Goal: Transaction & Acquisition: Purchase product/service

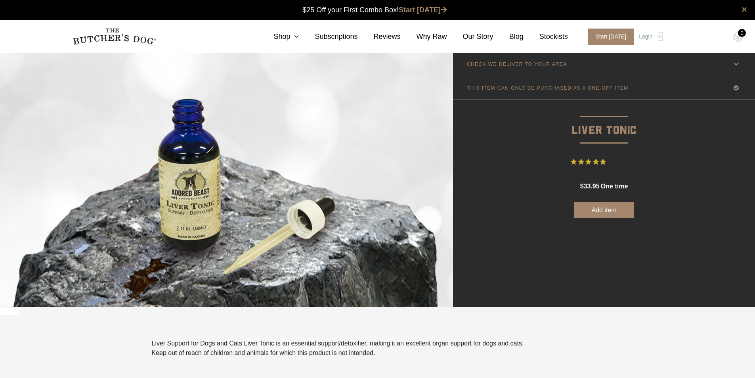
click at [739, 63] on icon at bounding box center [736, 64] width 10 height 10
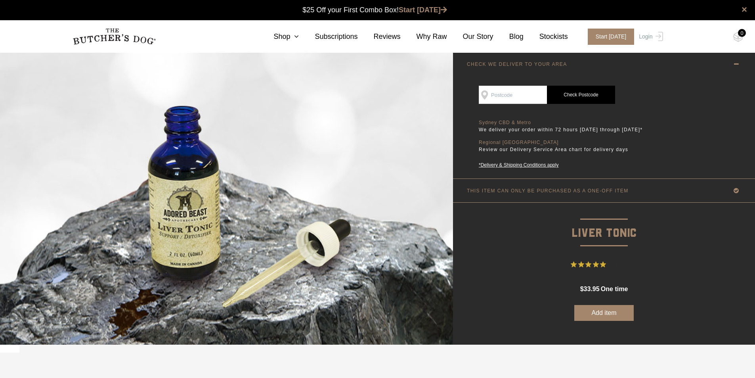
click at [493, 95] on input "SEE IF WE DELIVER TO YOUR DOOR" at bounding box center [513, 95] width 68 height 18
type input "3074"
click at [590, 93] on link "Check Postcode" at bounding box center [581, 95] width 68 height 18
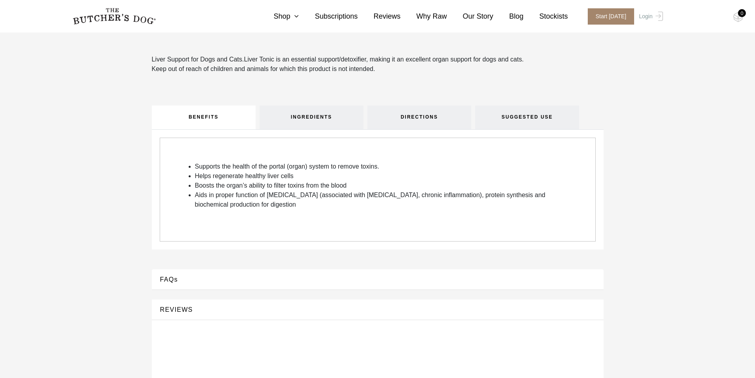
scroll to position [357, 0]
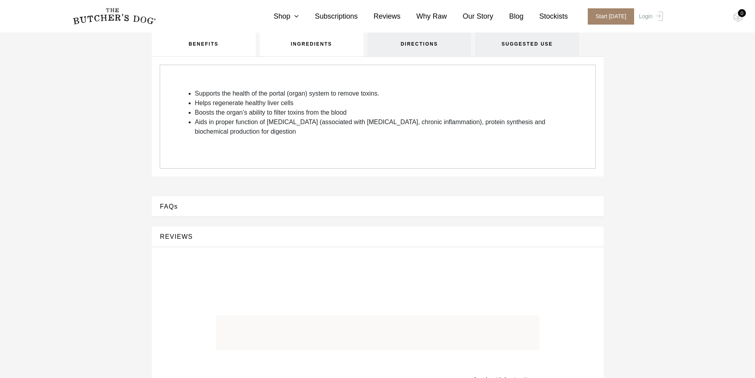
click at [327, 46] on link "INGREDIENTS" at bounding box center [312, 45] width 104 height 24
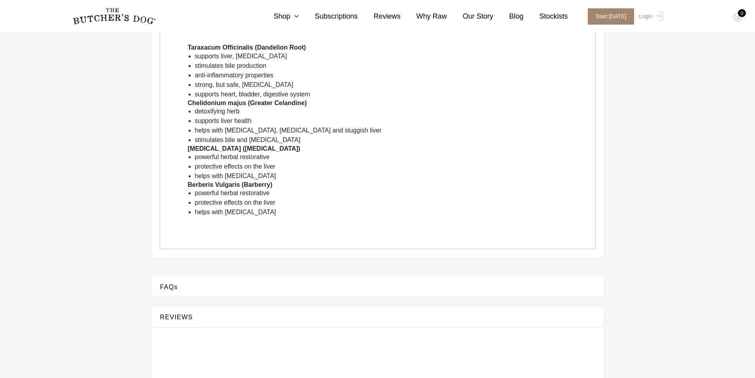
scroll to position [476, 0]
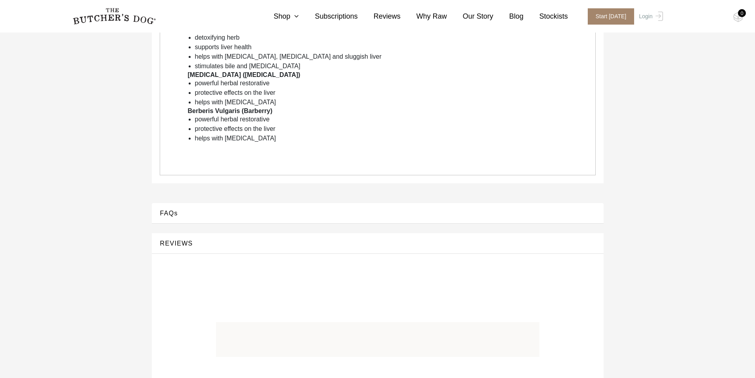
click at [185, 245] on button "REVIEWS" at bounding box center [378, 243] width 436 height 11
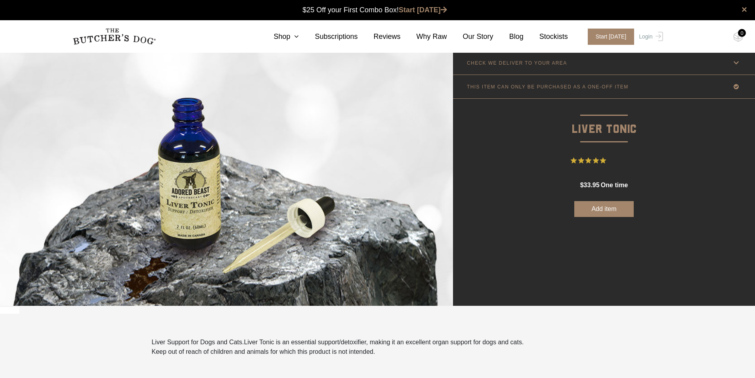
scroll to position [0, 0]
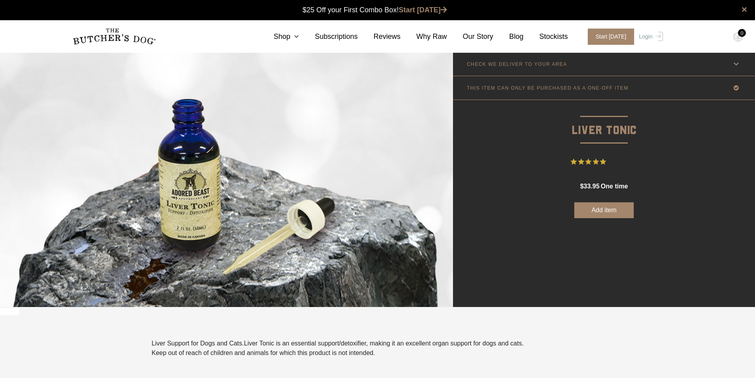
click at [621, 163] on span "2 Reviews" at bounding box center [623, 162] width 28 height 12
click at [591, 161] on icon "Rated 5 out of 5 stars from 2 reviews. Jump to reviews." at bounding box center [589, 162] width 6 height 6
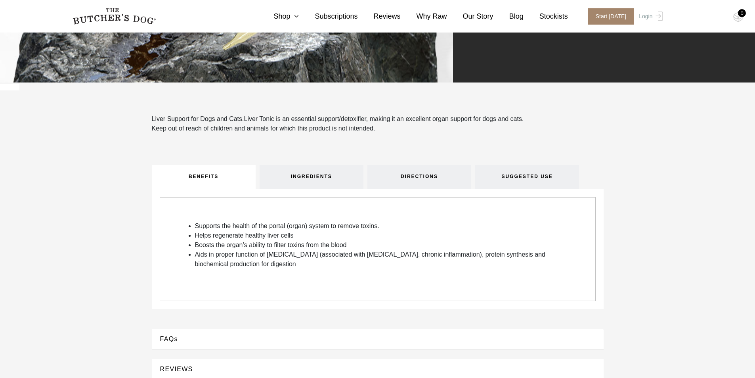
scroll to position [238, 0]
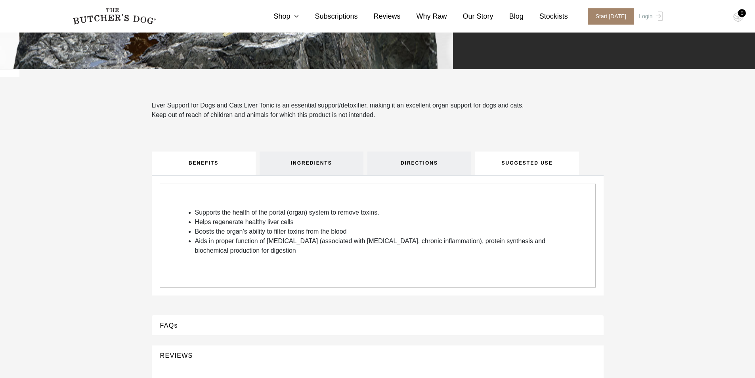
click at [526, 161] on link "SUGGESTED USE" at bounding box center [527, 163] width 104 height 24
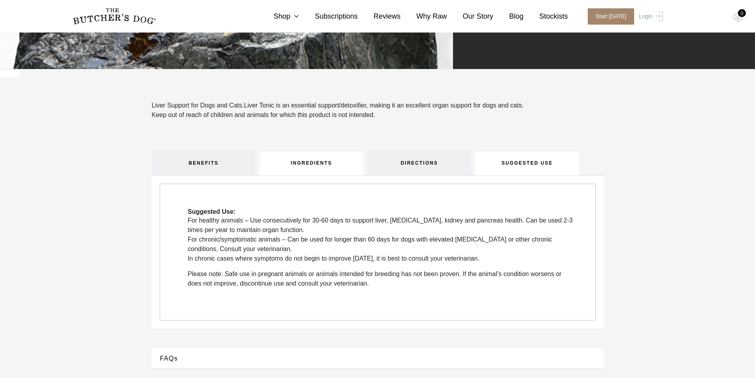
click at [327, 167] on link "INGREDIENTS" at bounding box center [312, 163] width 104 height 24
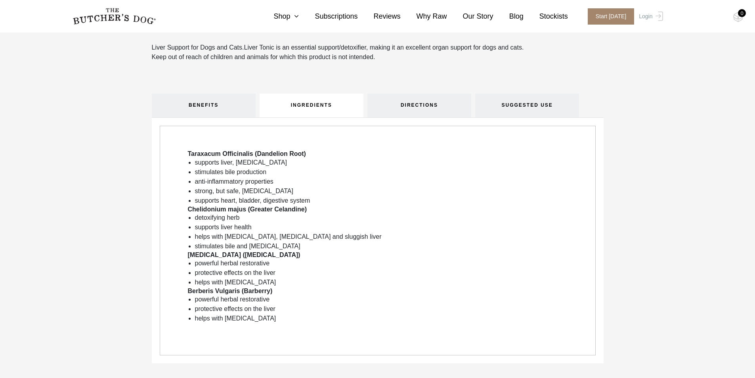
scroll to position [317, 0]
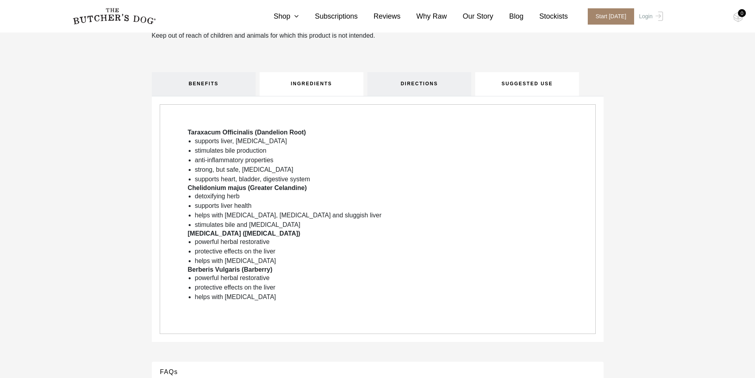
click at [533, 85] on link "SUGGESTED USE" at bounding box center [527, 84] width 104 height 24
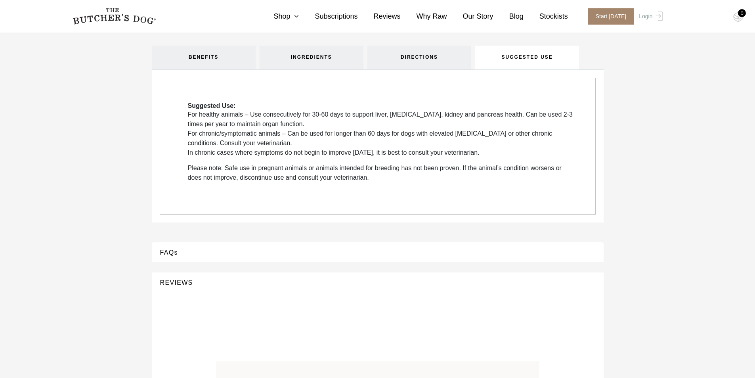
scroll to position [436, 0]
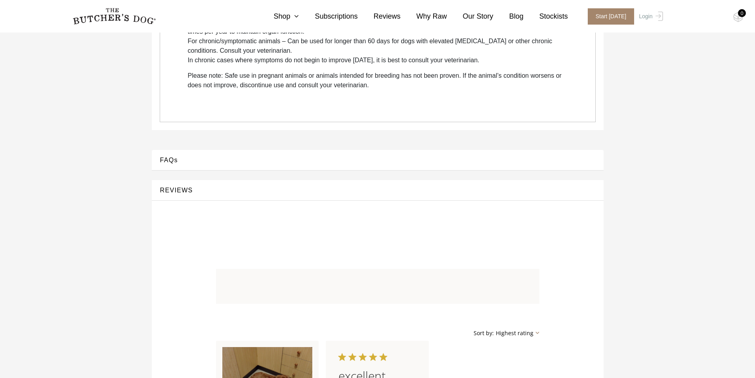
click at [168, 161] on button "FAQs" at bounding box center [378, 160] width 436 height 11
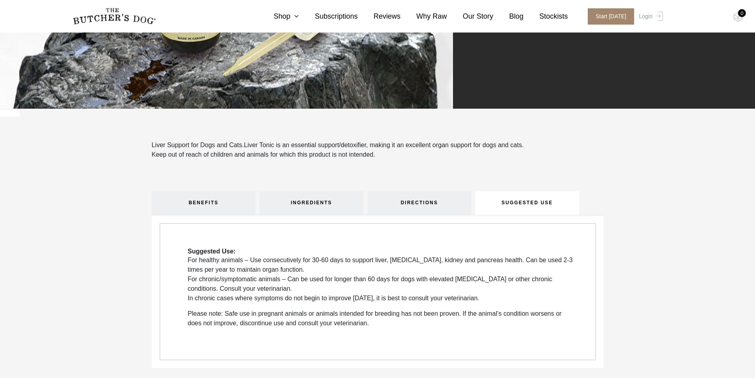
scroll to position [0, 0]
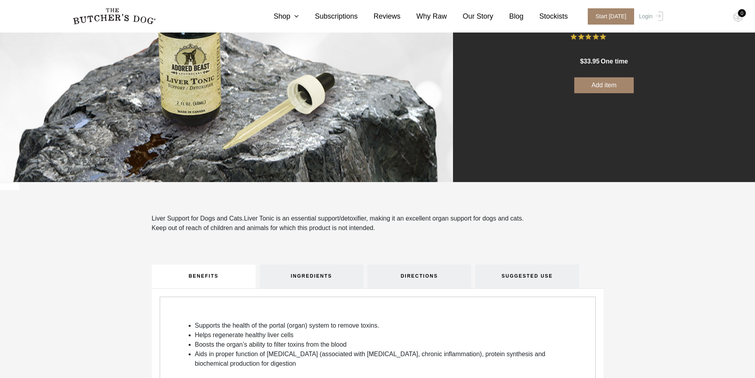
scroll to position [159, 0]
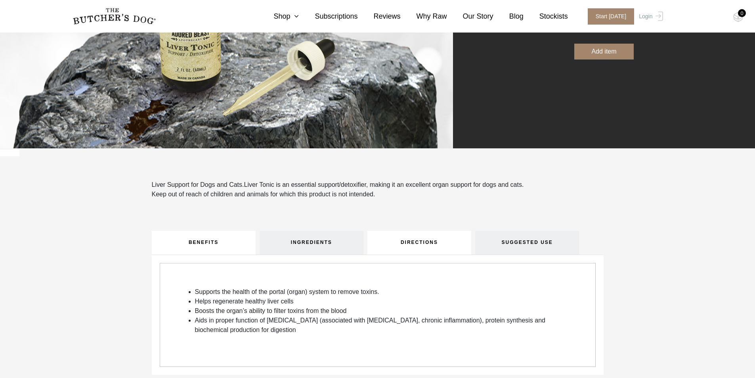
click at [463, 243] on link "DIRECTIONS" at bounding box center [419, 243] width 104 height 24
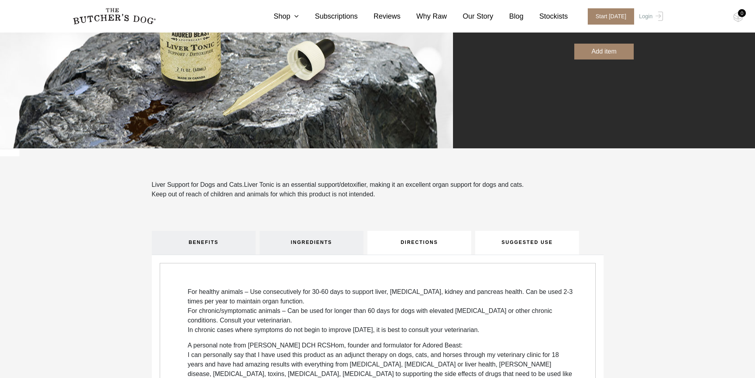
click at [536, 234] on link "SUGGESTED USE" at bounding box center [527, 243] width 104 height 24
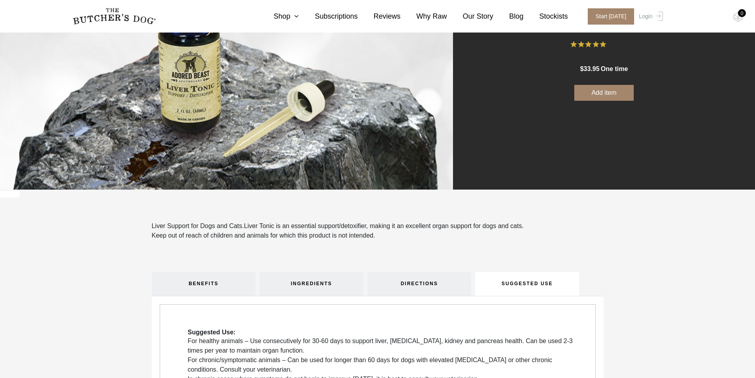
scroll to position [0, 0]
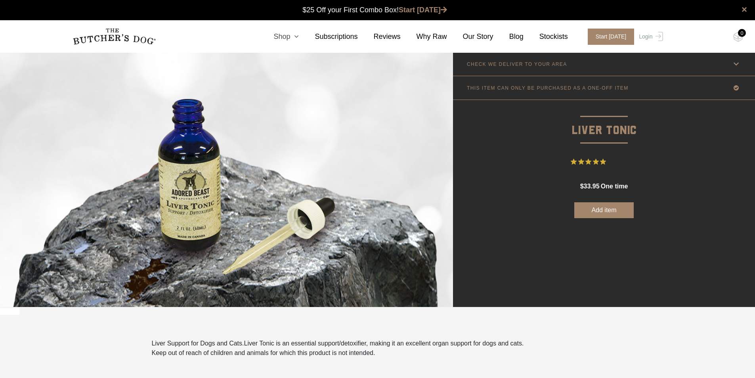
click at [299, 37] on icon at bounding box center [294, 36] width 9 height 7
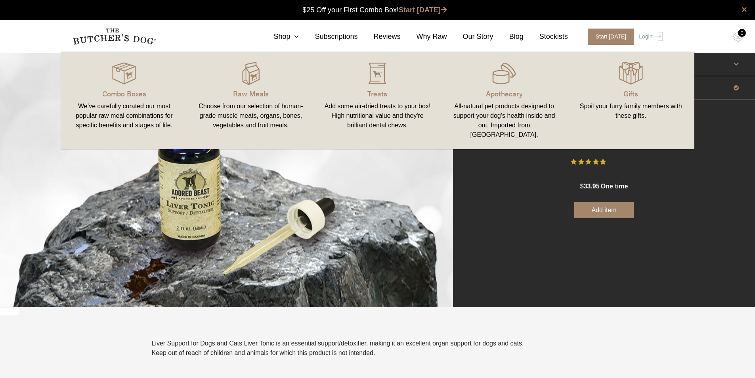
click at [513, 86] on link "Apothecary All-natural pet products designed to support your dog’s health insid…" at bounding box center [504, 100] width 127 height 81
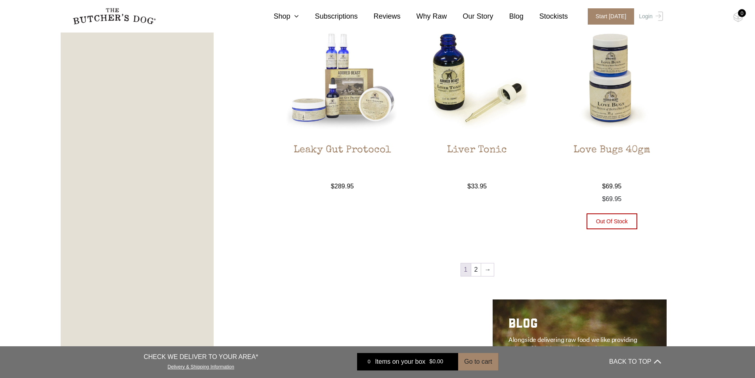
scroll to position [912, 0]
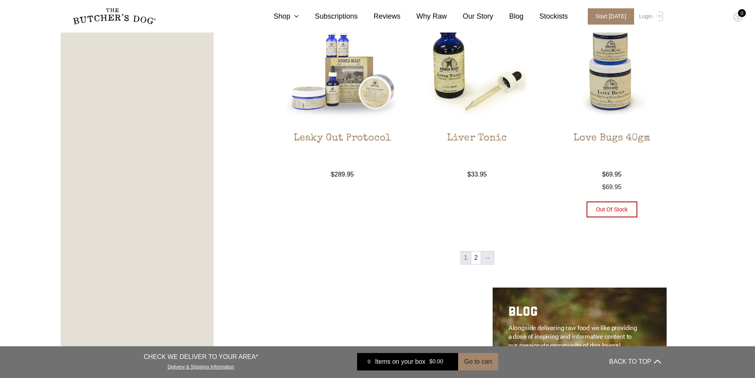
click at [488, 260] on link "→" at bounding box center [487, 257] width 13 height 13
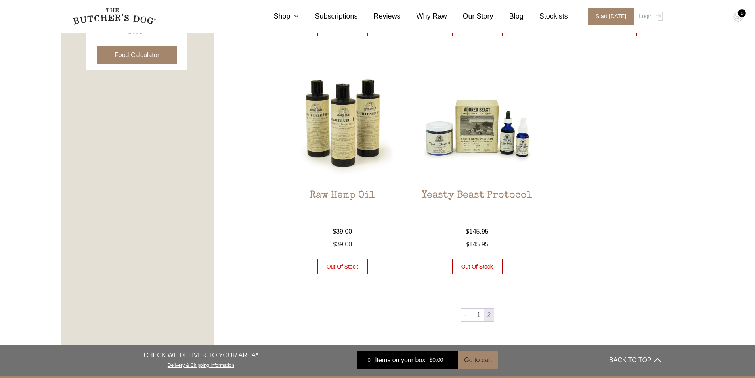
scroll to position [417, 0]
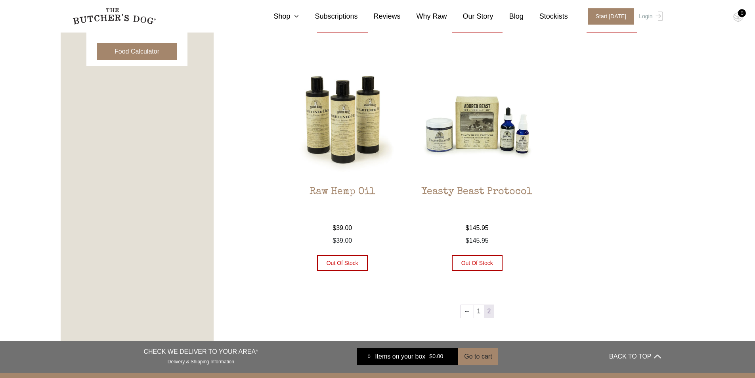
click at [510, 191] on h2 "Yeasty Beast Protocol" at bounding box center [477, 204] width 120 height 37
click at [359, 194] on h2 "Raw Hemp Oil" at bounding box center [343, 204] width 120 height 37
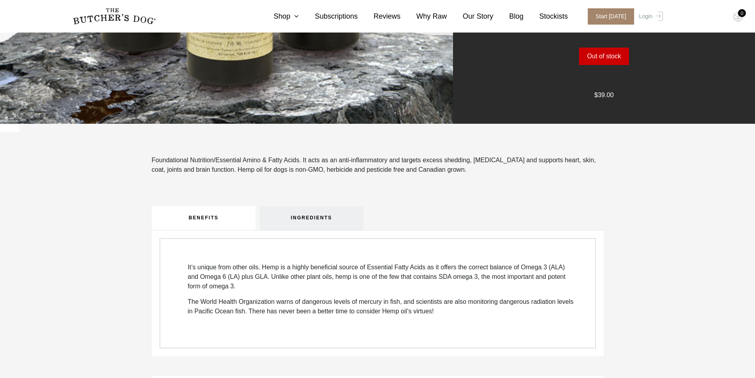
scroll to position [317, 0]
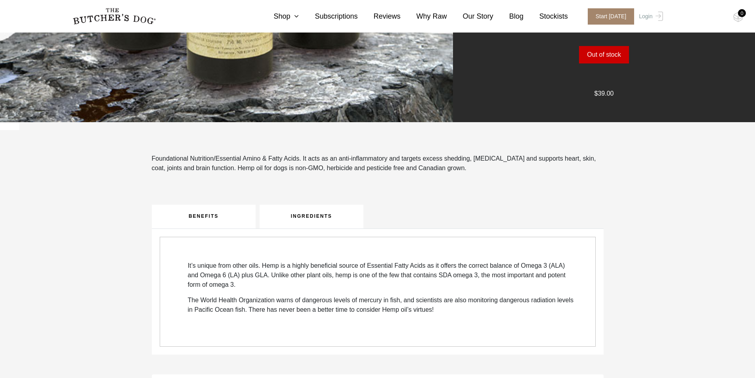
click at [328, 218] on link "INGREDIENTS" at bounding box center [312, 217] width 104 height 24
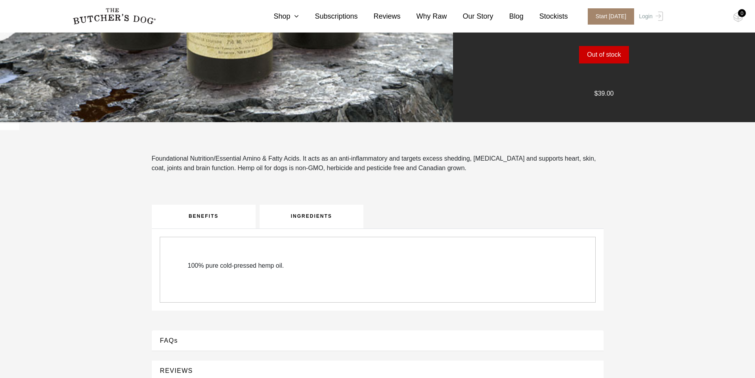
click at [204, 211] on link "BENEFITS" at bounding box center [204, 217] width 104 height 24
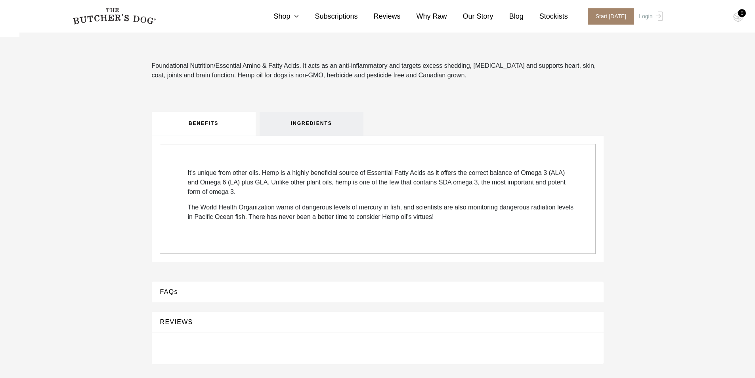
scroll to position [436, 0]
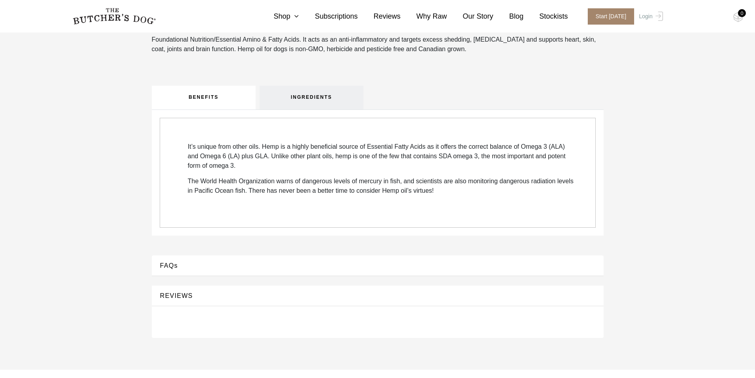
click at [173, 298] on button "REVIEWS" at bounding box center [378, 295] width 436 height 11
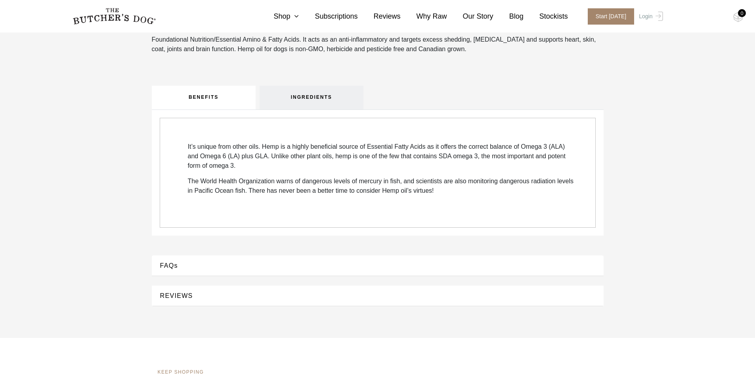
click at [173, 298] on button "REVIEWS" at bounding box center [378, 295] width 436 height 11
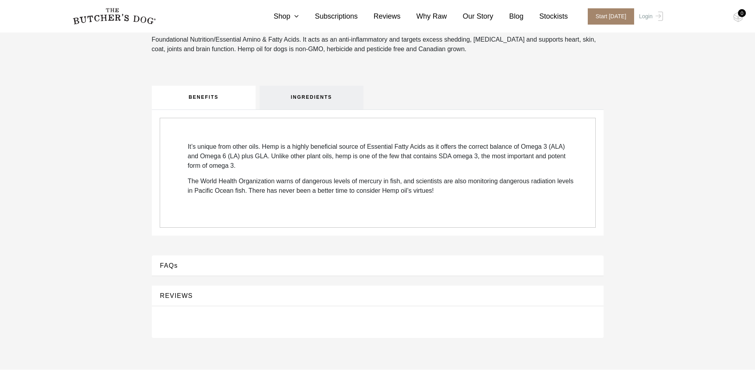
click at [175, 263] on button "FAQs" at bounding box center [378, 265] width 436 height 11
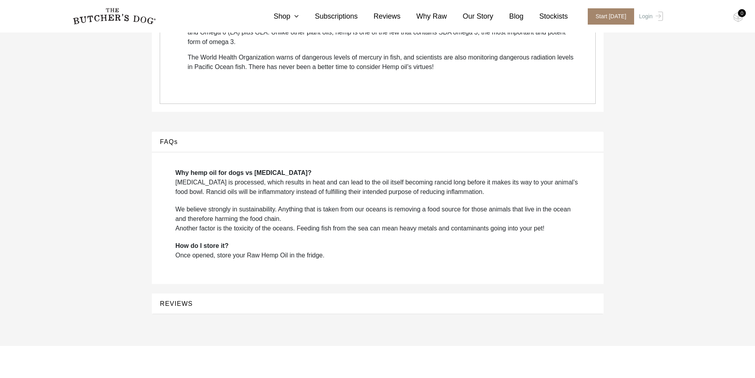
scroll to position [595, 0]
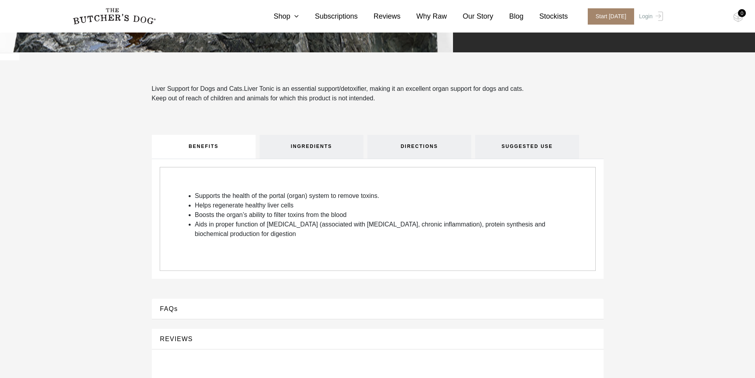
scroll to position [317, 0]
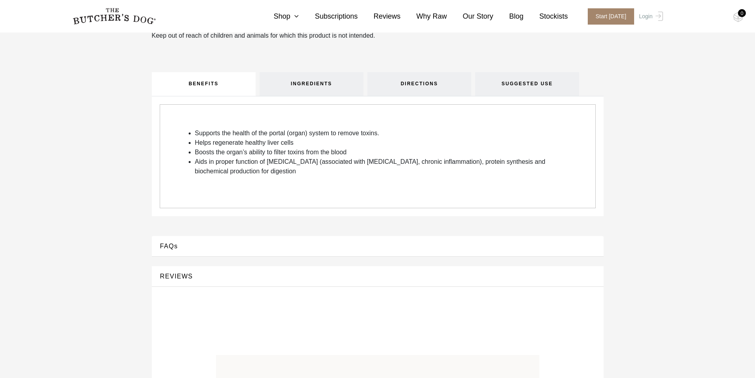
click at [168, 247] on button "FAQs" at bounding box center [378, 246] width 436 height 11
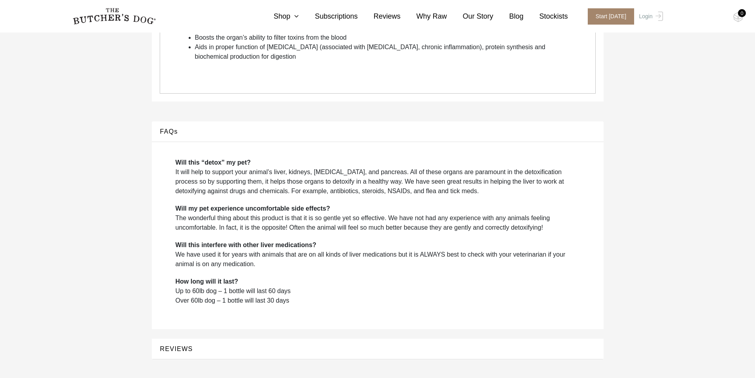
scroll to position [476, 0]
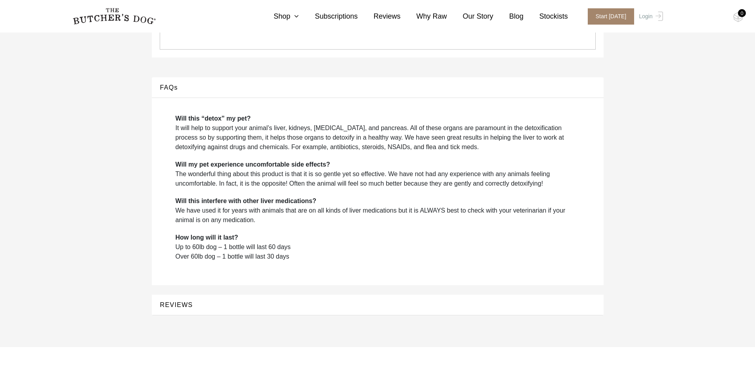
click at [187, 305] on button "REVIEWS" at bounding box center [378, 304] width 436 height 11
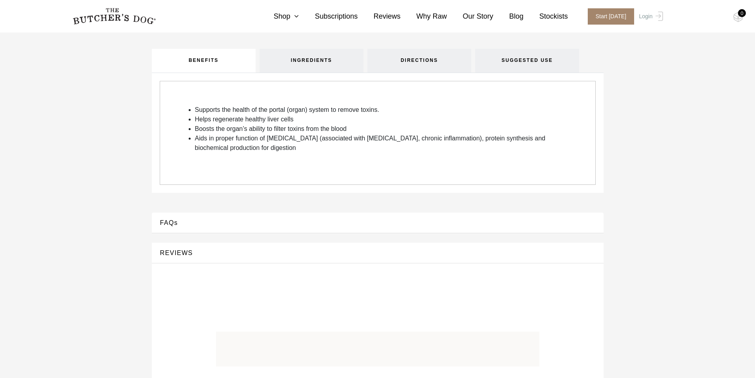
scroll to position [238, 0]
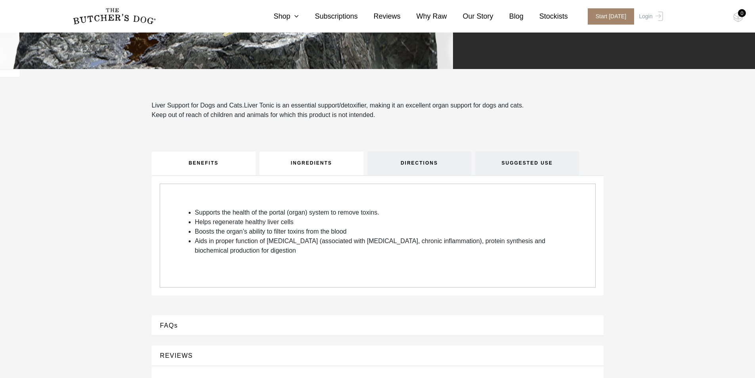
click at [336, 163] on link "INGREDIENTS" at bounding box center [312, 163] width 104 height 24
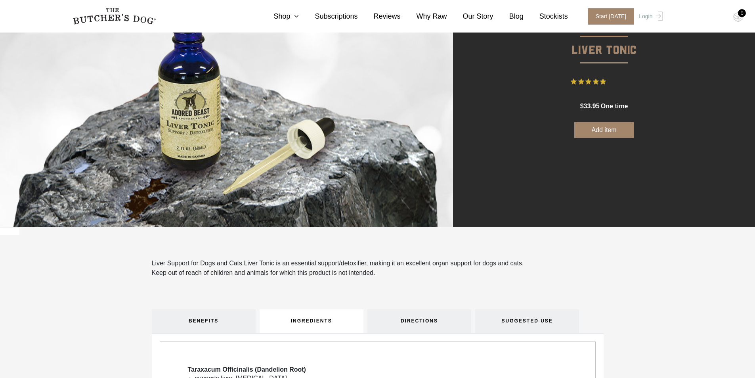
scroll to position [79, 0]
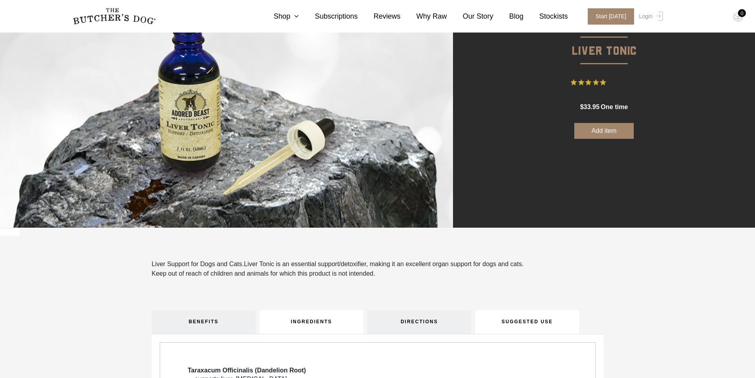
drag, startPoint x: 561, startPoint y: 317, endPoint x: 545, endPoint y: 314, distance: 16.9
click at [561, 317] on link "SUGGESTED USE" at bounding box center [527, 322] width 104 height 24
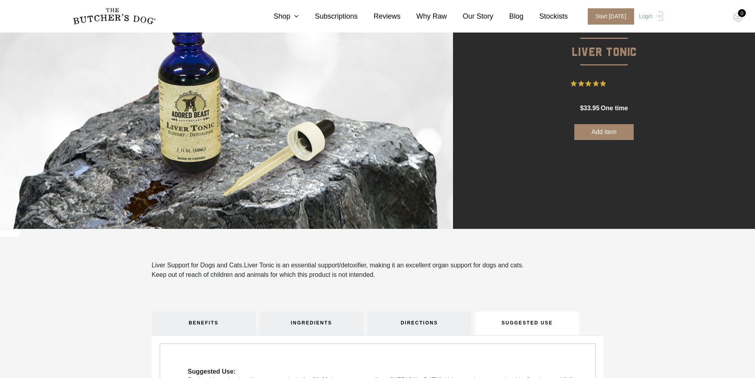
scroll to position [0, 0]
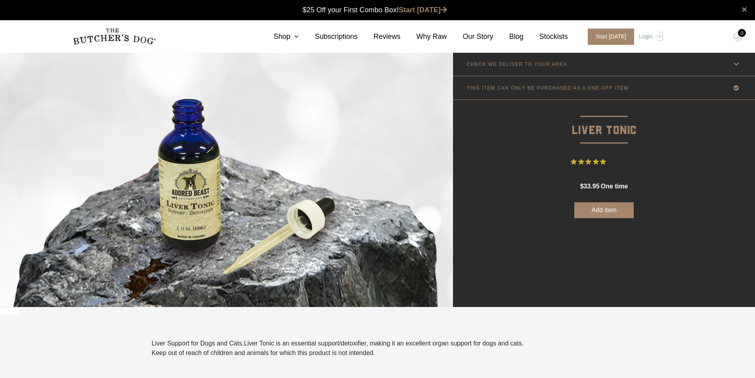
click at [617, 208] on button "Add item" at bounding box center [603, 210] width 59 height 16
click at [742, 36] on div "1" at bounding box center [742, 33] width 8 height 8
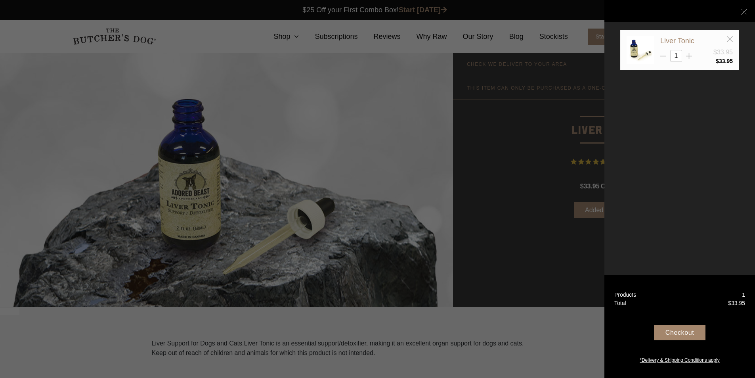
click at [682, 334] on div "Checkout" at bounding box center [680, 332] width 52 height 15
click at [730, 41] on icon at bounding box center [730, 39] width 6 height 6
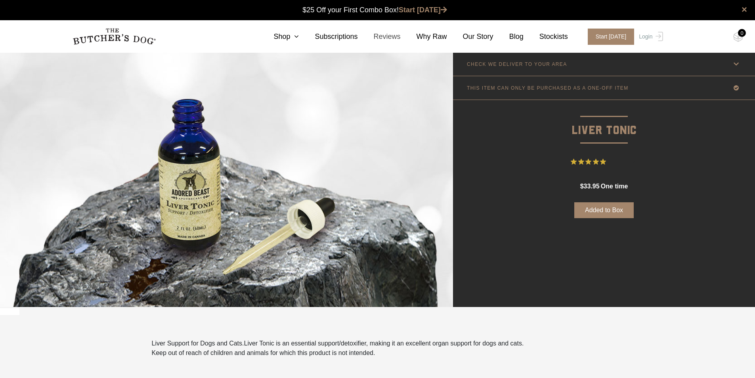
click at [392, 36] on link "Reviews" at bounding box center [379, 36] width 43 height 11
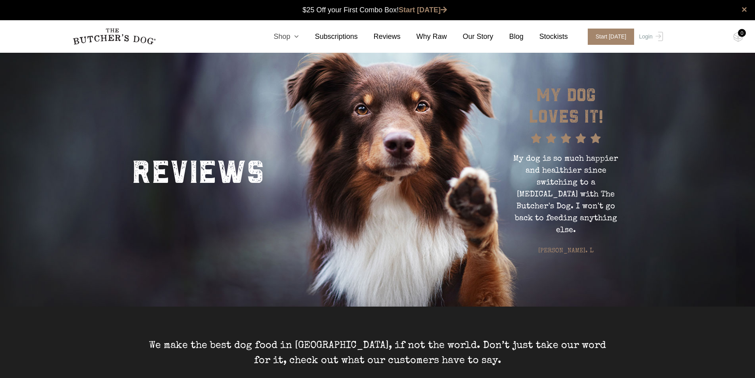
click at [299, 38] on icon at bounding box center [294, 36] width 9 height 7
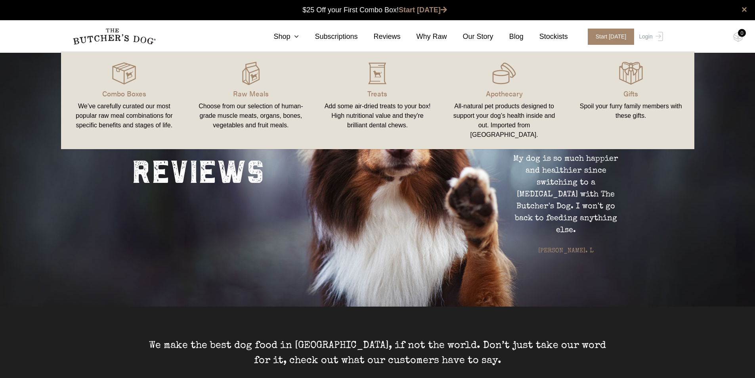
click at [524, 106] on div "All-natural pet products designed to support your dog’s health inside and out. …" at bounding box center [504, 120] width 108 height 38
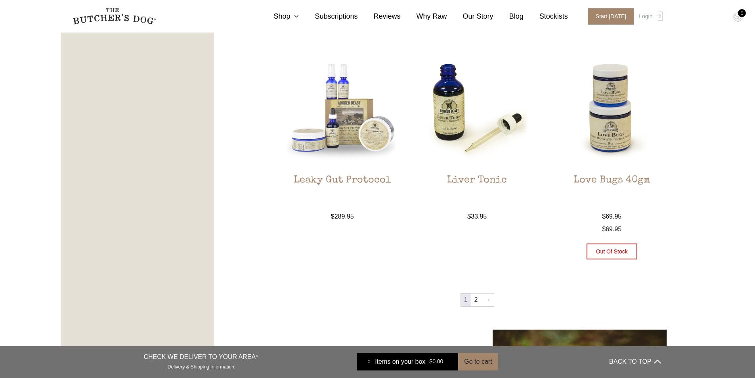
scroll to position [872, 0]
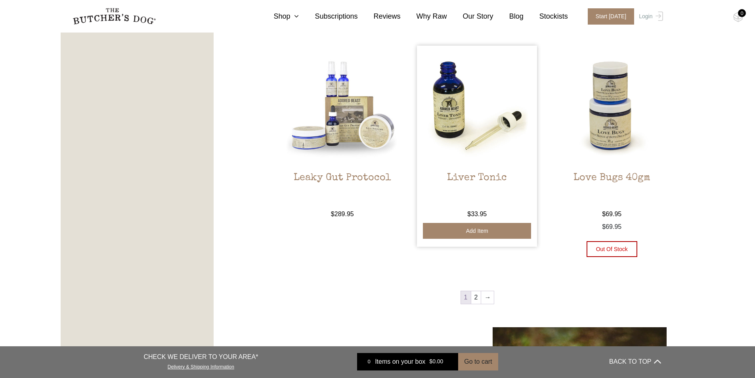
click at [487, 230] on button "Add item" at bounding box center [477, 231] width 108 height 16
click at [745, 14] on div "1" at bounding box center [742, 13] width 8 height 8
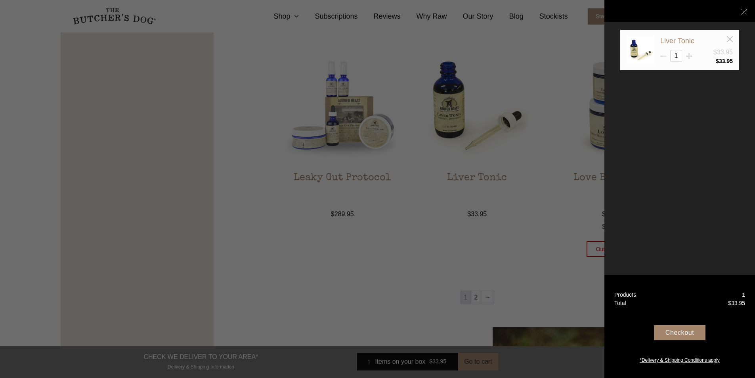
click at [691, 332] on div "Checkout" at bounding box center [680, 332] width 52 height 15
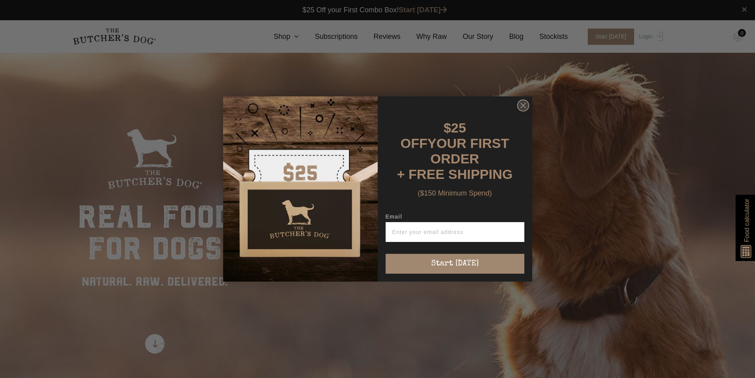
click at [521, 107] on circle "Close dialog" at bounding box center [522, 105] width 11 height 11
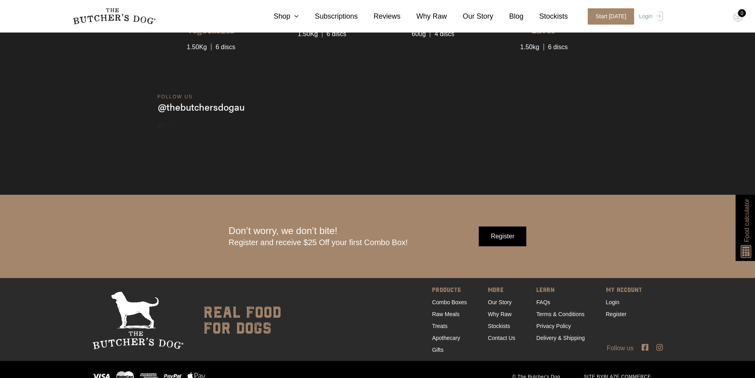
scroll to position [2654, 0]
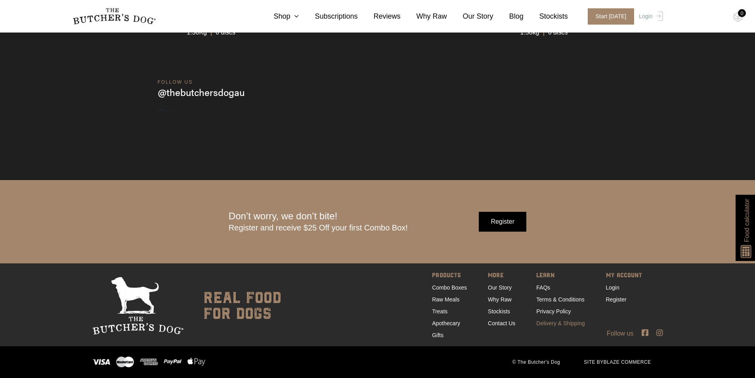
click at [559, 324] on link "Delivery & Shipping" at bounding box center [560, 323] width 48 height 6
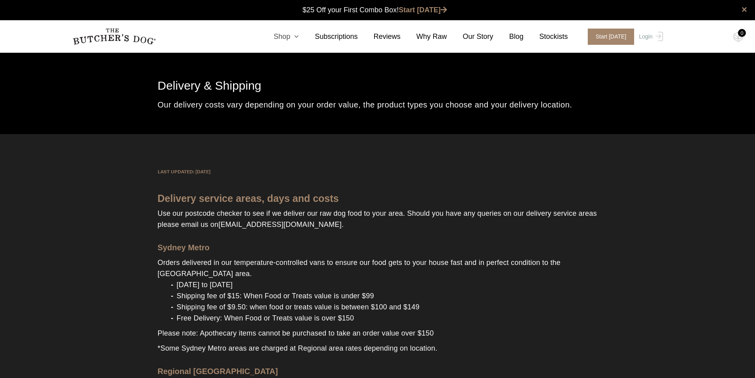
click at [299, 34] on link "Shop" at bounding box center [278, 36] width 41 height 11
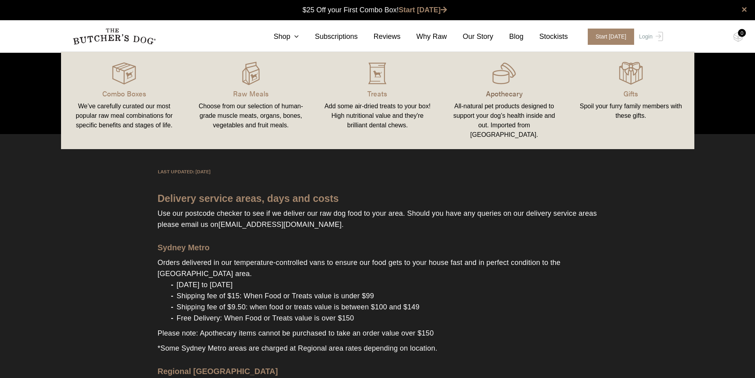
click at [514, 88] on p "Apothecary" at bounding box center [504, 93] width 108 height 11
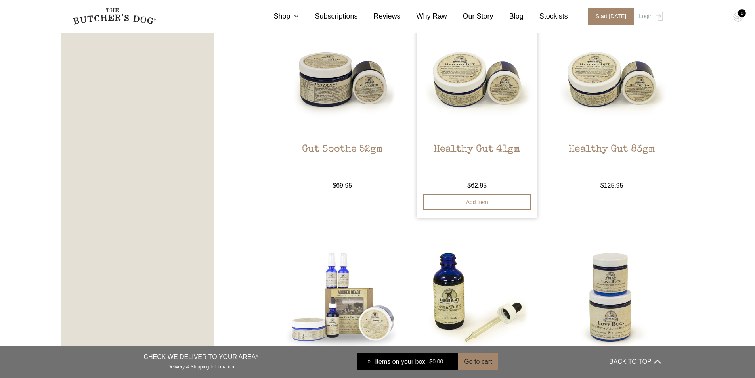
scroll to position [833, 0]
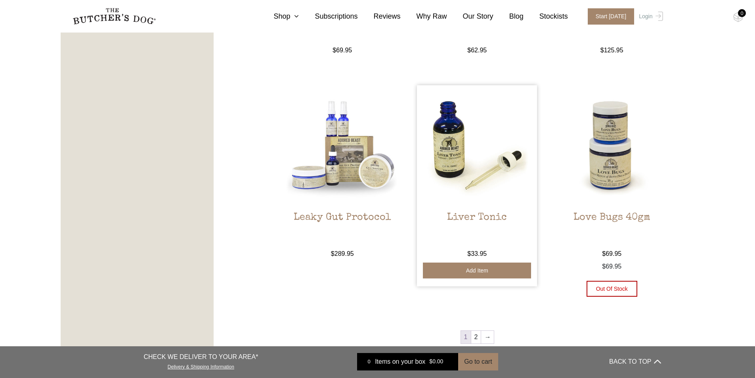
click at [491, 271] on button "Add item" at bounding box center [477, 270] width 108 height 16
click at [740, 14] on div "1" at bounding box center [742, 13] width 8 height 8
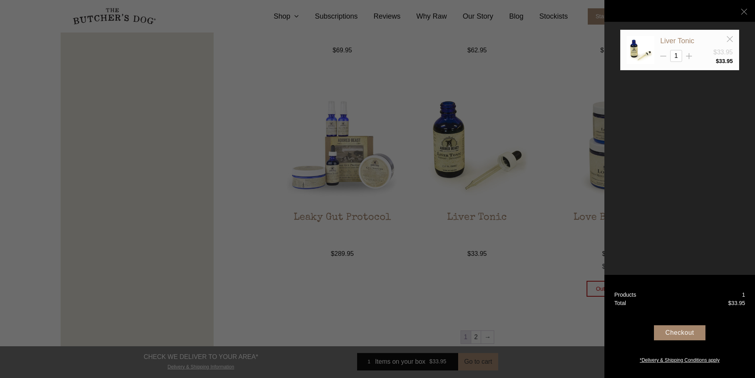
click at [684, 329] on div "Checkout" at bounding box center [680, 332] width 52 height 15
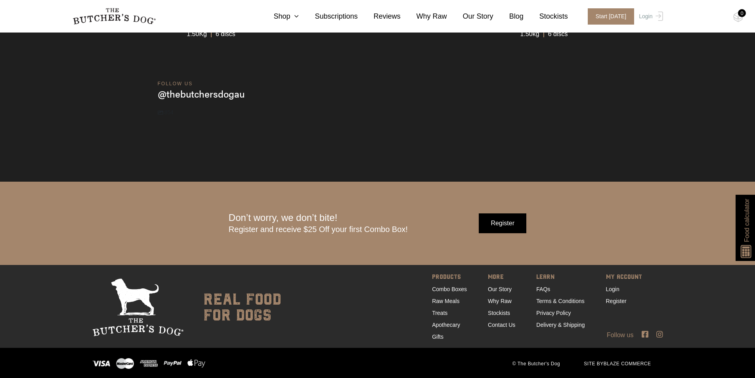
scroll to position [2654, 0]
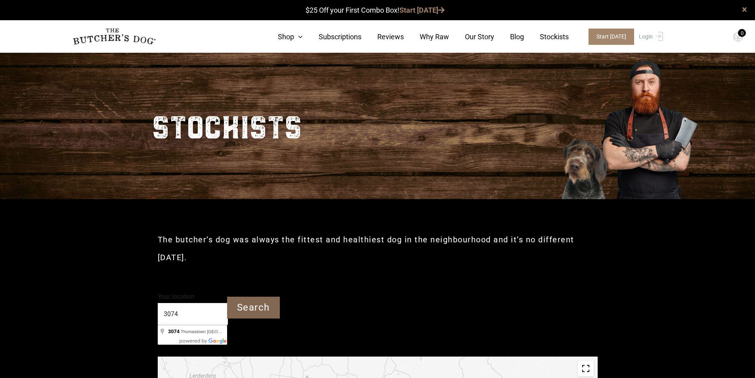
click at [256, 308] on input "Search" at bounding box center [253, 308] width 53 height 22
type input "Thomastown VIC 3074"
click at [251, 308] on input "Search" at bounding box center [253, 308] width 53 height 22
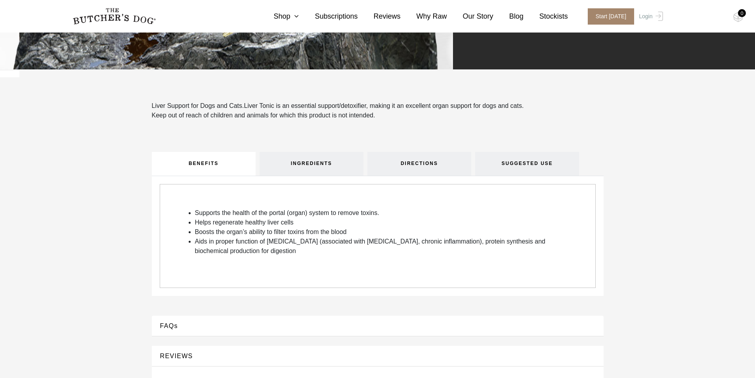
scroll to position [317, 0]
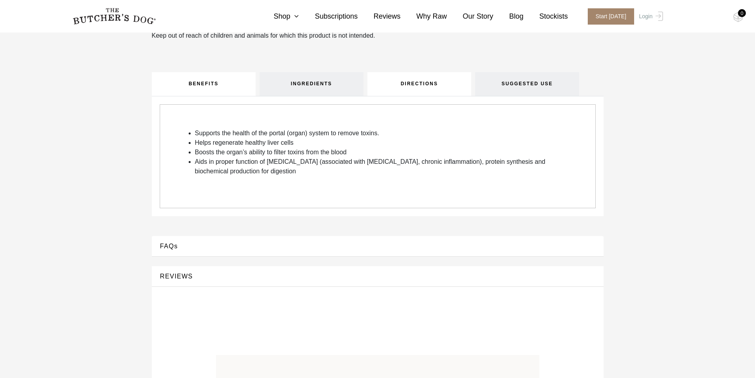
click at [429, 85] on link "DIRECTIONS" at bounding box center [419, 84] width 104 height 24
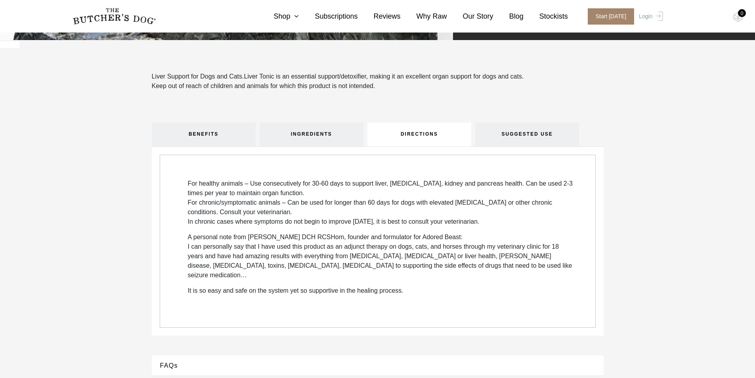
scroll to position [238, 0]
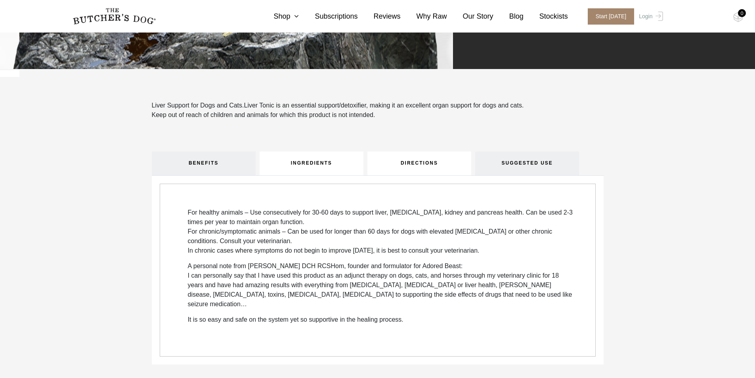
click at [331, 167] on link "INGREDIENTS" at bounding box center [312, 163] width 104 height 24
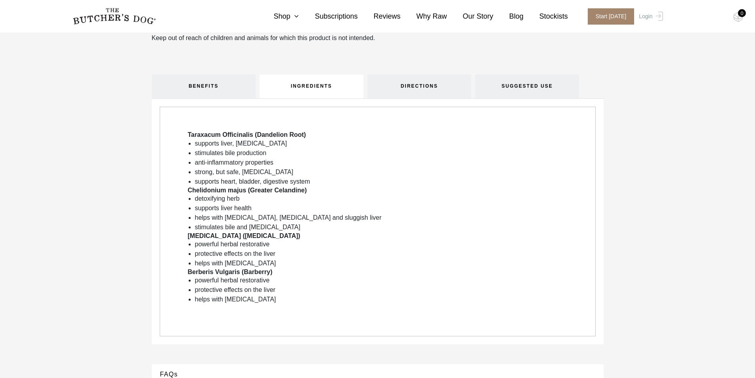
scroll to position [317, 0]
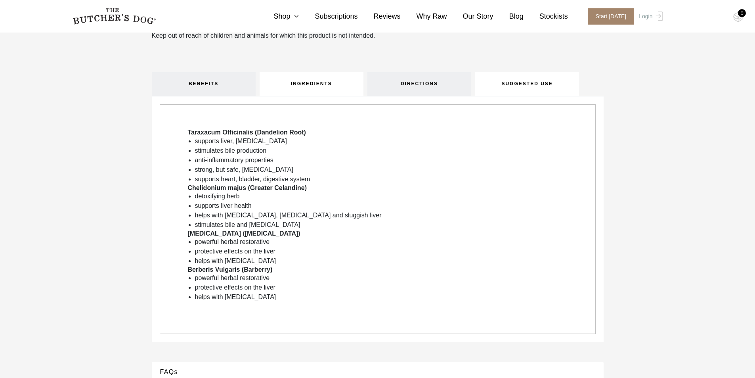
click at [521, 84] on link "SUGGESTED USE" at bounding box center [527, 84] width 104 height 24
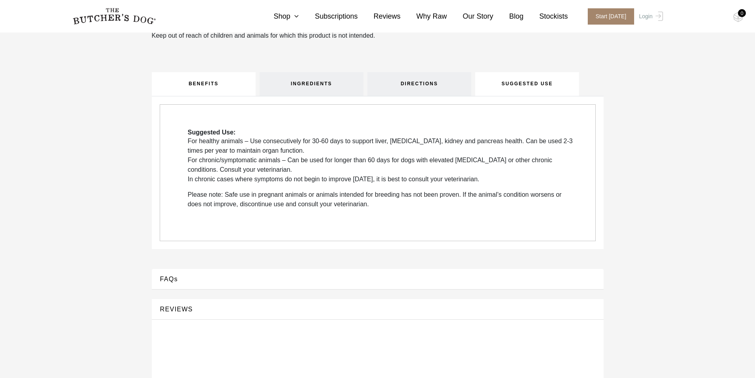
click at [214, 87] on link "BENEFITS" at bounding box center [204, 84] width 104 height 24
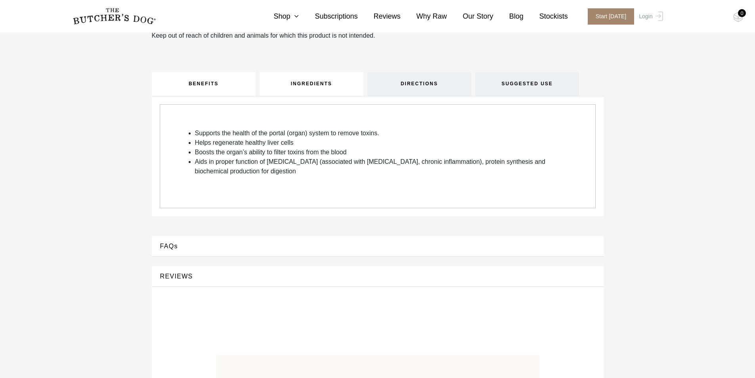
click at [325, 82] on link "INGREDIENTS" at bounding box center [312, 84] width 104 height 24
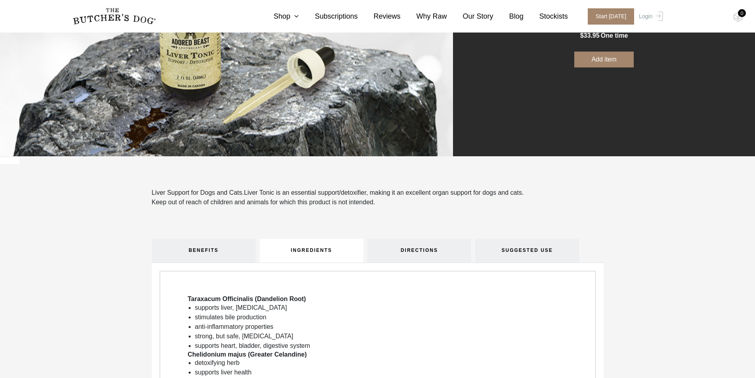
scroll to position [238, 0]
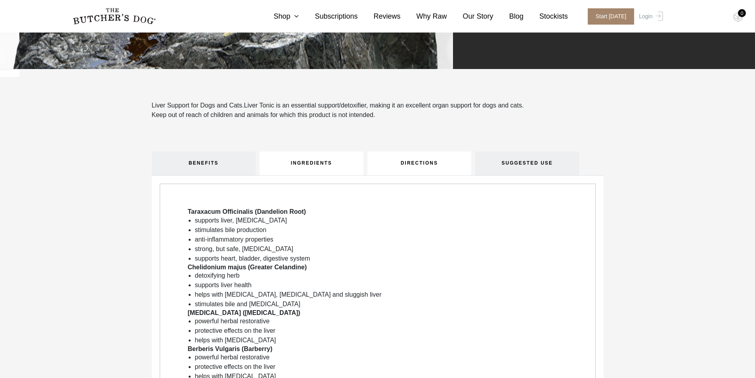
click at [411, 168] on link "DIRECTIONS" at bounding box center [419, 163] width 104 height 24
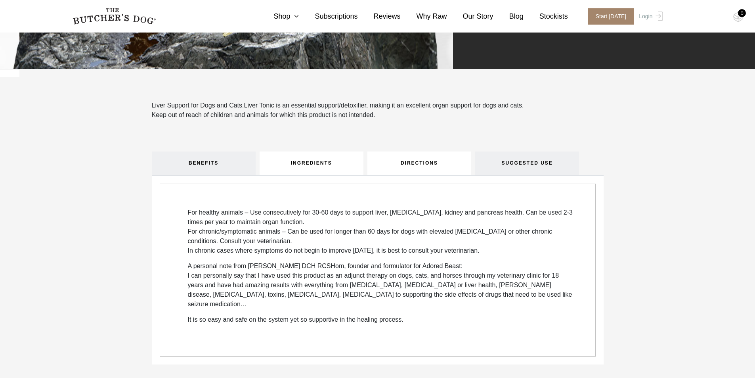
click at [341, 167] on link "INGREDIENTS" at bounding box center [312, 163] width 104 height 24
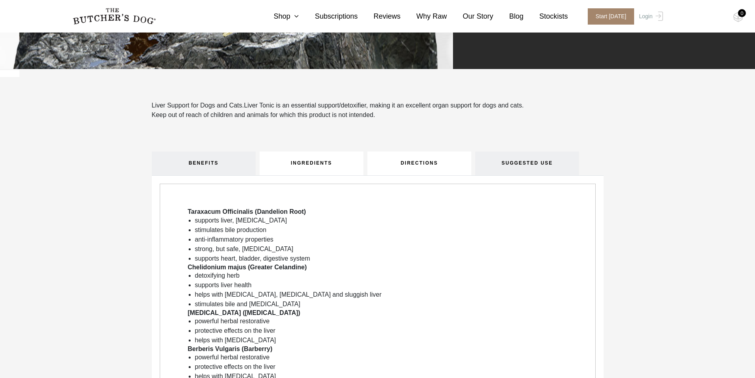
click at [416, 159] on link "DIRECTIONS" at bounding box center [419, 163] width 104 height 24
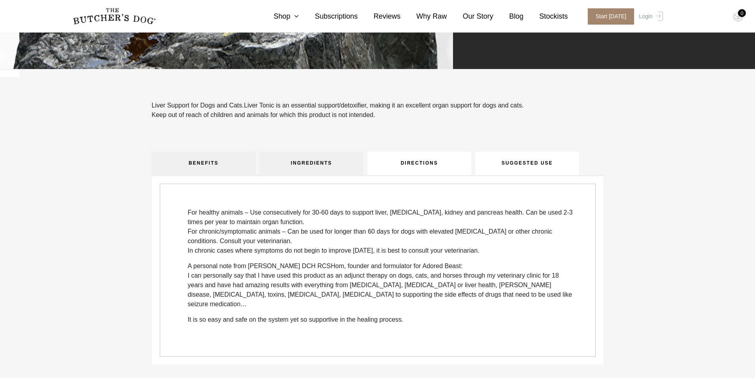
click at [545, 162] on link "SUGGESTED USE" at bounding box center [527, 163] width 104 height 24
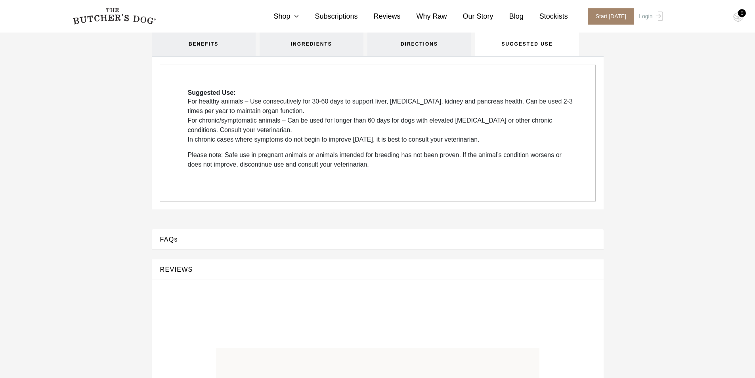
scroll to position [317, 0]
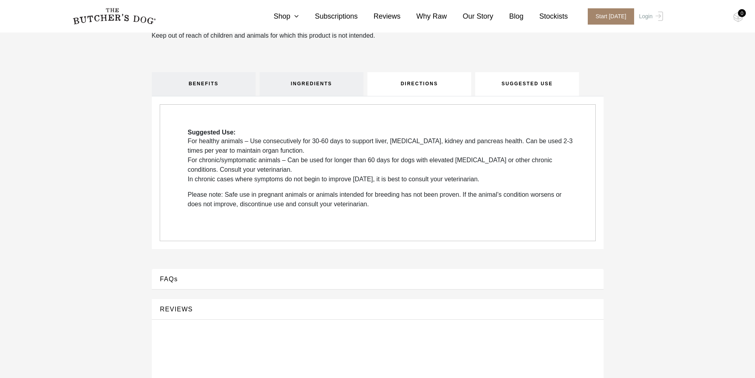
click at [432, 86] on link "DIRECTIONS" at bounding box center [419, 84] width 104 height 24
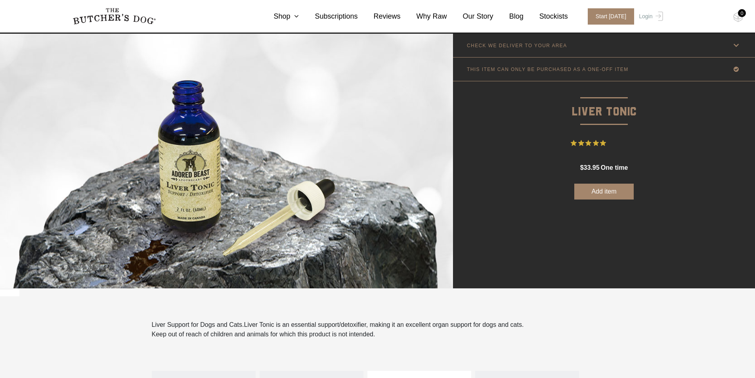
scroll to position [0, 0]
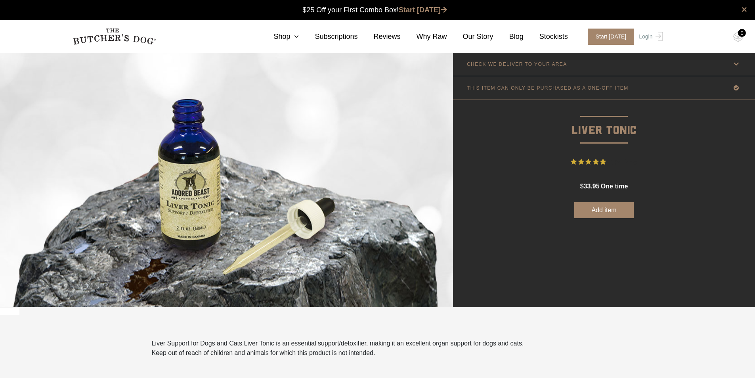
click at [535, 64] on p "CHECK WE DELIVER TO YOUR AREA" at bounding box center [517, 64] width 100 height 6
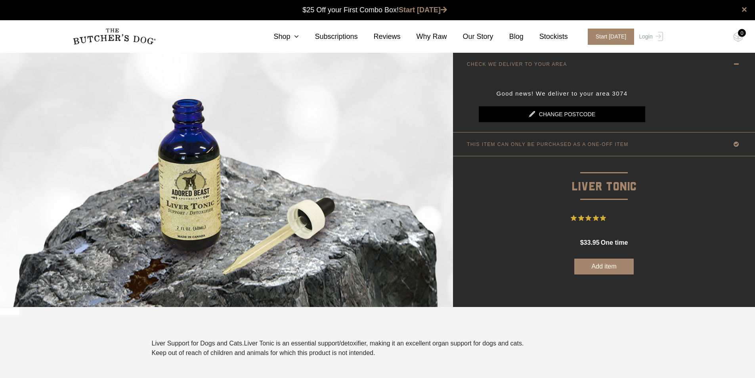
click at [561, 110] on link "Change postcode" at bounding box center [562, 114] width 167 height 16
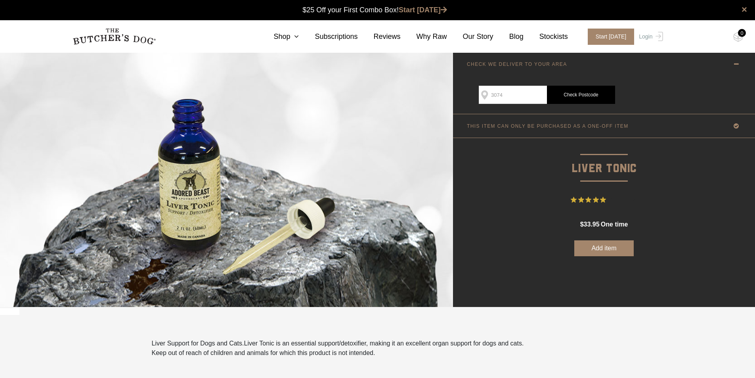
click at [583, 96] on link "Check Postcode" at bounding box center [581, 95] width 68 height 18
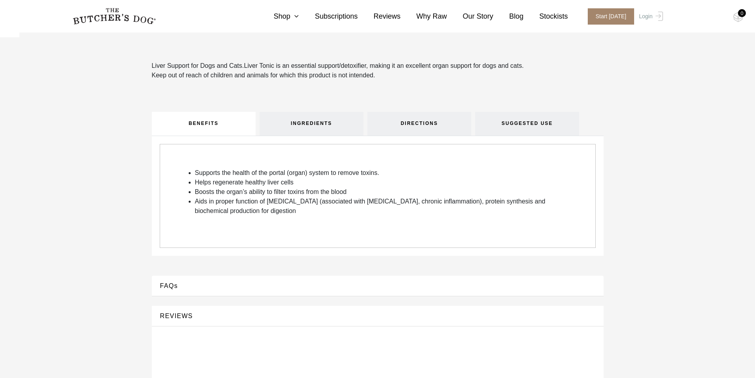
scroll to position [159, 0]
